Goal: Task Accomplishment & Management: Manage account settings

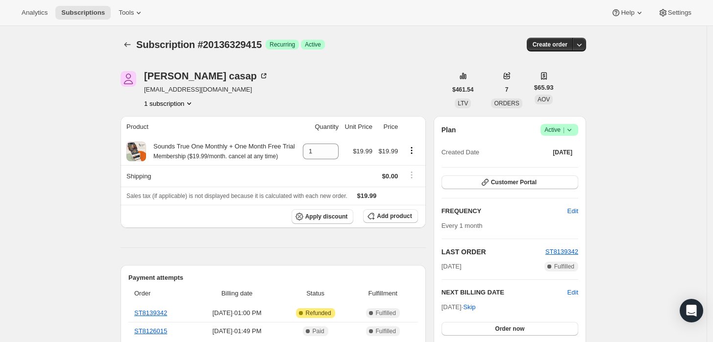
click at [568, 132] on icon at bounding box center [570, 130] width 10 height 10
click at [562, 167] on span "Cancel subscription" at bounding box center [562, 165] width 55 height 7
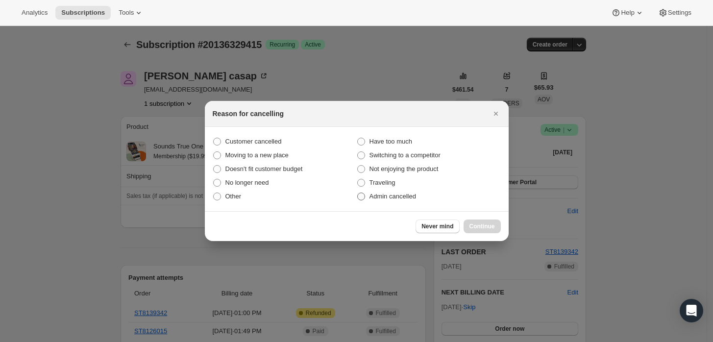
click at [393, 192] on span "Admin cancelled" at bounding box center [393, 197] width 47 height 10
click at [358, 193] on input "Admin cancelled" at bounding box center [357, 193] width 0 height 0
radio input "true"
click at [478, 227] on span "Continue" at bounding box center [482, 227] width 25 height 8
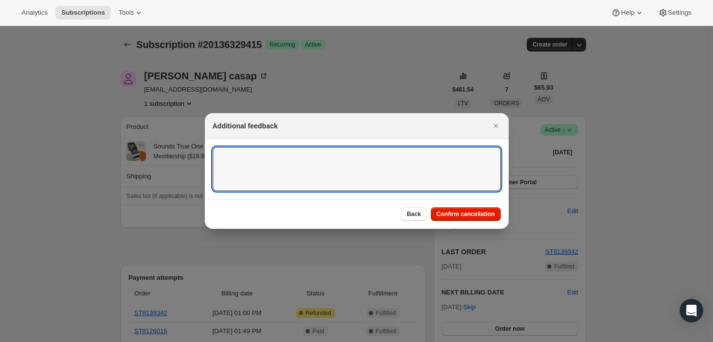
click at [435, 178] on textarea ":rbj:" at bounding box center [357, 169] width 288 height 44
type textarea "Customer requested cancellation and refund."
click at [453, 212] on span "Confirm cancellation" at bounding box center [466, 214] width 58 height 8
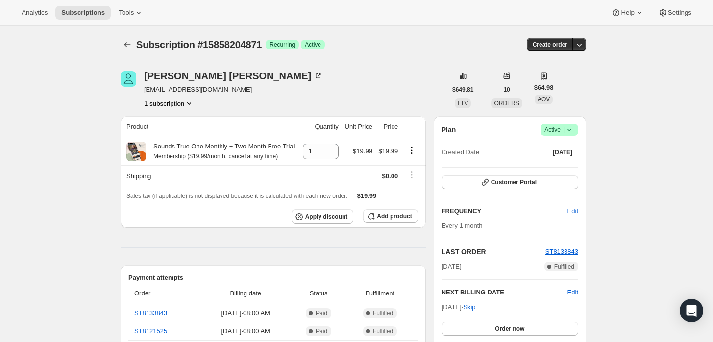
click at [170, 104] on button "1 subscription" at bounding box center [169, 104] width 50 height 10
click at [255, 103] on div "Christina Kallas ckallas@gmail.com 1 subscription" at bounding box center [284, 89] width 326 height 37
click at [574, 130] on icon at bounding box center [570, 130] width 10 height 10
click at [559, 166] on span "Cancel subscription" at bounding box center [562, 165] width 55 height 7
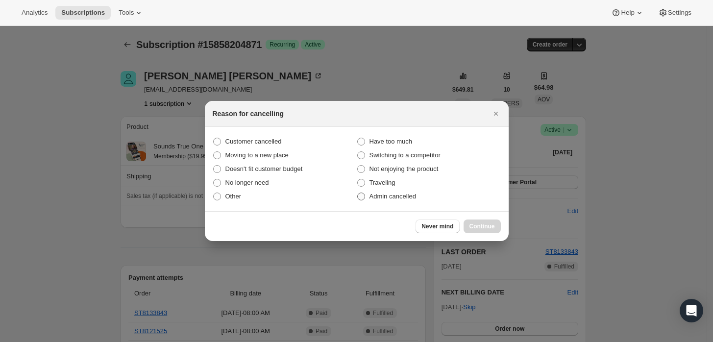
click at [381, 200] on span "Admin cancelled" at bounding box center [393, 197] width 47 height 10
click at [358, 193] on input "Admin cancelled" at bounding box center [357, 193] width 0 height 0
radio input "true"
drag, startPoint x: 504, startPoint y: 232, endPoint x: 497, endPoint y: 231, distance: 6.9
click at [502, 232] on div "Never mind Continue" at bounding box center [357, 226] width 304 height 30
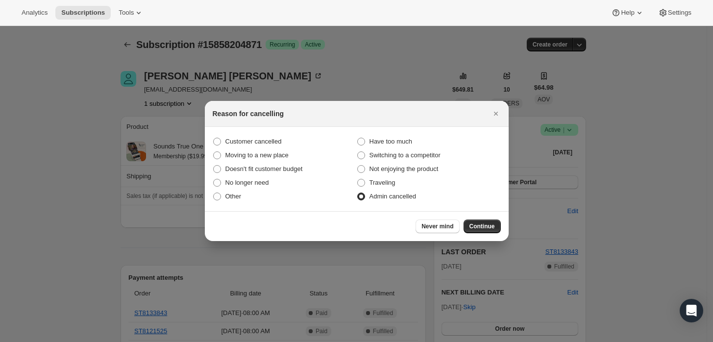
drag, startPoint x: 490, startPoint y: 227, endPoint x: 459, endPoint y: 192, distance: 46.8
click at [489, 227] on span "Continue" at bounding box center [482, 227] width 25 height 8
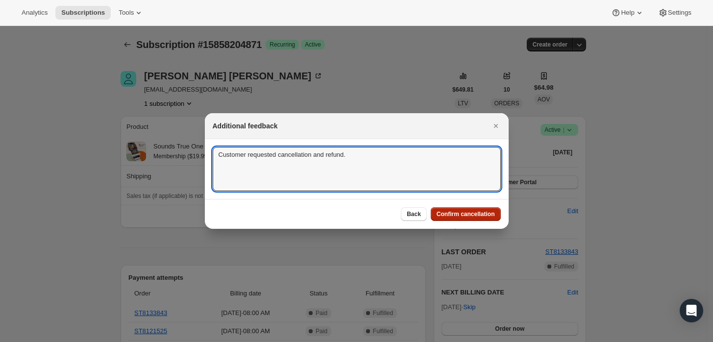
type textarea "Customer requested cancellation and refund."
click at [469, 218] on button "Confirm cancellation" at bounding box center [466, 214] width 70 height 14
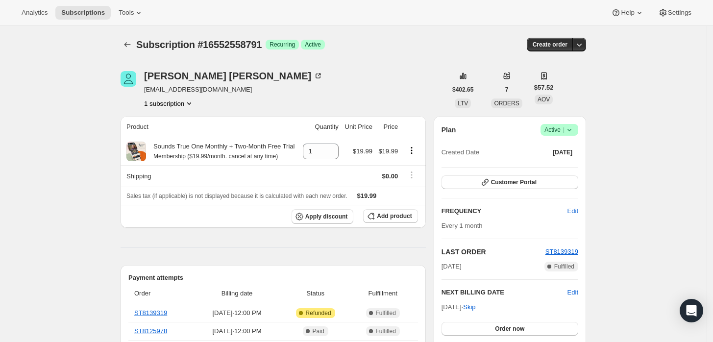
click at [560, 133] on span "Active |" at bounding box center [559, 130] width 30 height 10
click at [565, 168] on span "Cancel subscription" at bounding box center [562, 165] width 55 height 7
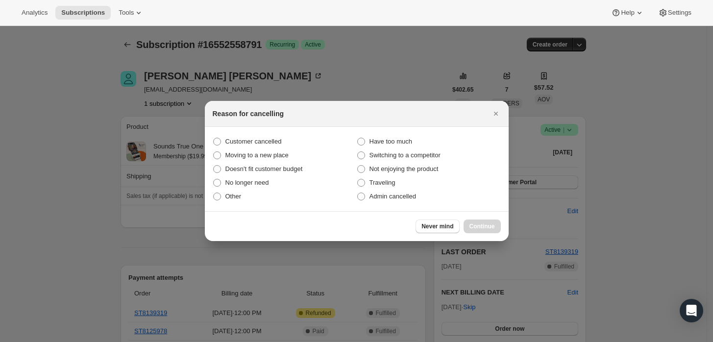
drag, startPoint x: 388, startPoint y: 194, endPoint x: 418, endPoint y: 206, distance: 31.9
click at [388, 194] on span "Admin cancelled" at bounding box center [393, 196] width 47 height 7
click at [358, 193] on input "Admin cancelled" at bounding box center [357, 193] width 0 height 0
radio input "true"
drag, startPoint x: 470, startPoint y: 226, endPoint x: 454, endPoint y: 197, distance: 33.3
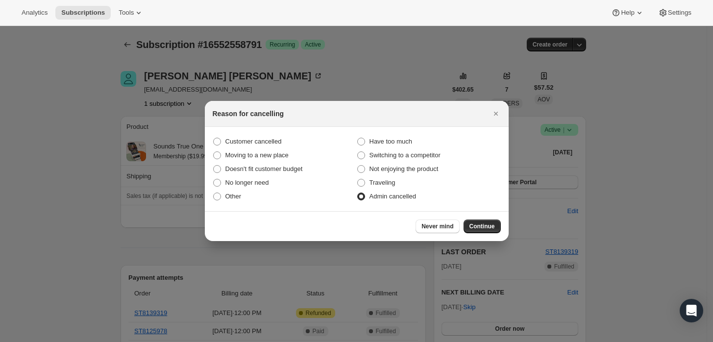
click at [470, 227] on button "Continue" at bounding box center [482, 227] width 37 height 14
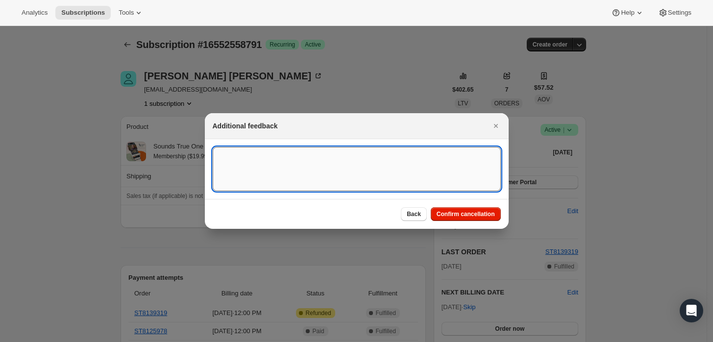
click at [443, 184] on textarea ":rbh:" at bounding box center [357, 169] width 288 height 44
type textarea "Customer requested cancellation and refund."
click at [469, 211] on span "Confirm cancellation" at bounding box center [466, 214] width 58 height 8
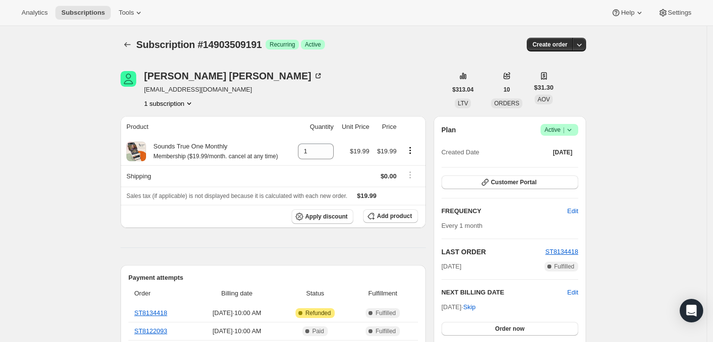
click at [573, 135] on span "Success Active |" at bounding box center [560, 130] width 38 height 12
click at [569, 162] on span "Cancel subscription" at bounding box center [562, 165] width 55 height 7
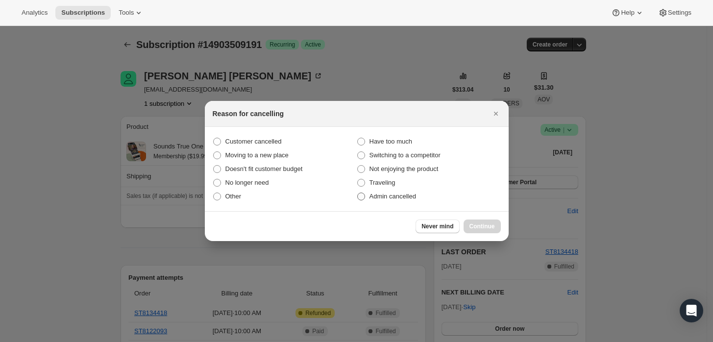
click at [404, 197] on span "Admin cancelled" at bounding box center [393, 196] width 47 height 7
click at [358, 193] on input "Admin cancelled" at bounding box center [357, 193] width 0 height 0
radio input "true"
click at [479, 221] on button "Continue" at bounding box center [482, 227] width 37 height 14
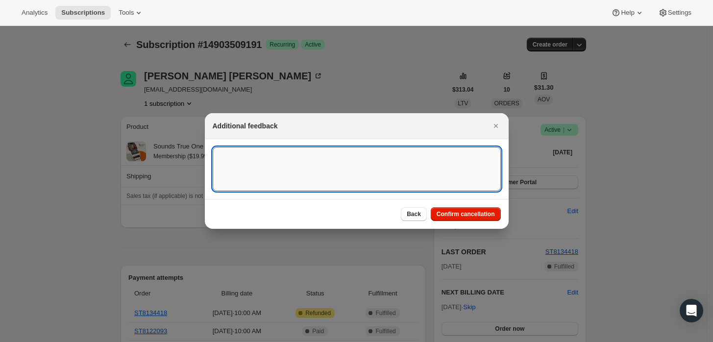
click at [441, 183] on textarea ":rbh:" at bounding box center [357, 169] width 288 height 44
type textarea "Z"
type textarea "Customer requested cancellation and refund."
click at [459, 214] on span "Confirm cancellation" at bounding box center [466, 214] width 58 height 8
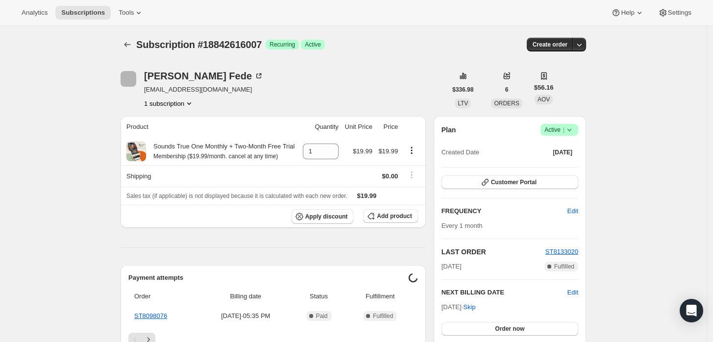
click at [572, 129] on icon at bounding box center [570, 130] width 10 height 10
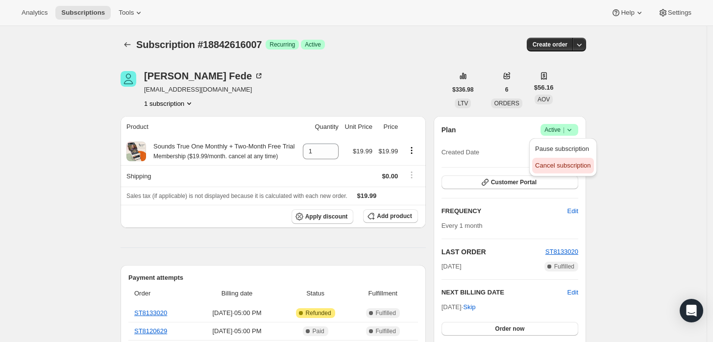
click at [552, 167] on span "Cancel subscription" at bounding box center [562, 165] width 55 height 7
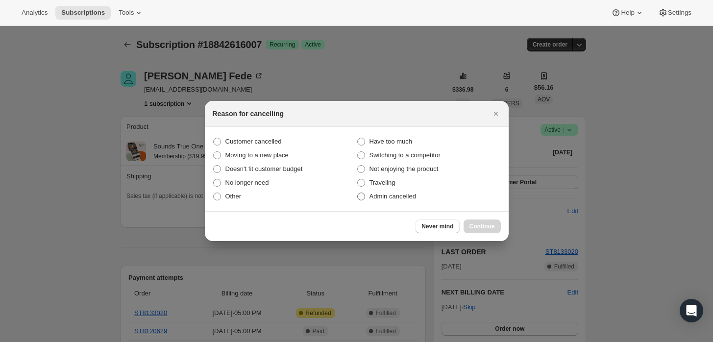
click at [414, 200] on span "Admin cancelled" at bounding box center [393, 196] width 47 height 7
click at [358, 193] on input "Admin cancelled" at bounding box center [357, 193] width 0 height 0
radio input "true"
drag, startPoint x: 485, startPoint y: 220, endPoint x: 467, endPoint y: 194, distance: 31.3
click at [484, 221] on button "Continue" at bounding box center [482, 227] width 37 height 14
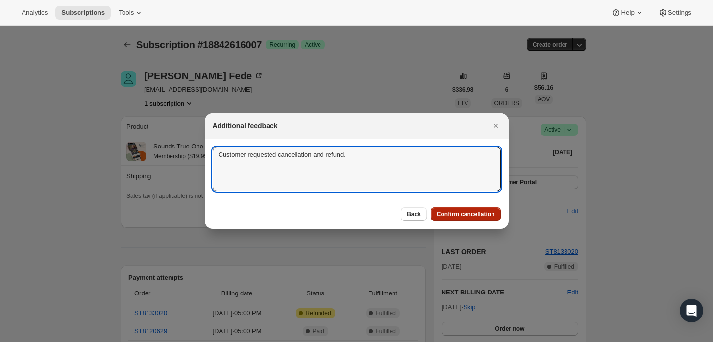
type textarea "Customer requested cancellation and refund."
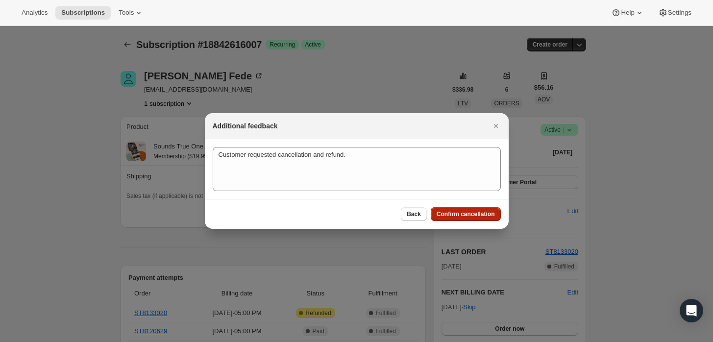
click at [468, 212] on span "Confirm cancellation" at bounding box center [466, 214] width 58 height 8
